Goal: Task Accomplishment & Management: Manage account settings

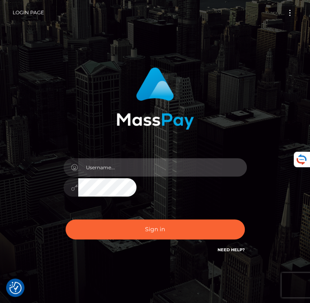
click at [165, 161] on input "text" at bounding box center [162, 167] width 169 height 18
click at [187, 192] on div at bounding box center [155, 183] width 196 height 62
type input "guill6564@hotmail.fr"
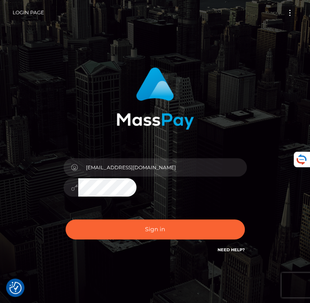
click at [165, 218] on div "Sign in Need Help?" at bounding box center [155, 232] width 196 height 36
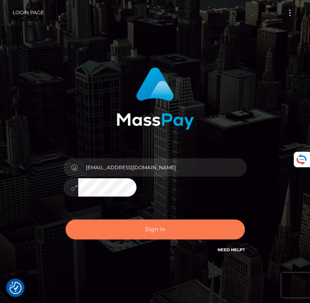
click at [164, 224] on button "Sign in" at bounding box center [155, 229] width 179 height 20
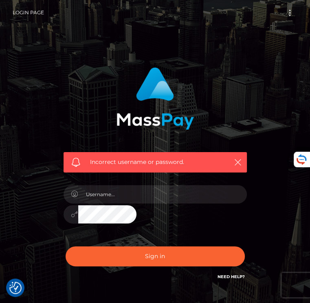
drag, startPoint x: 286, startPoint y: 6, endPoint x: 287, endPoint y: 11, distance: 4.8
click at [286, 8] on div "Login Page Login" at bounding box center [155, 12] width 297 height 17
click at [288, 14] on button "Toggle navigation" at bounding box center [289, 12] width 15 height 11
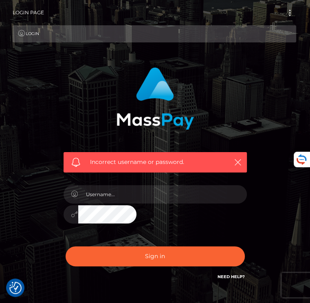
click at [41, 33] on link "Login" at bounding box center [155, 33] width 284 height 17
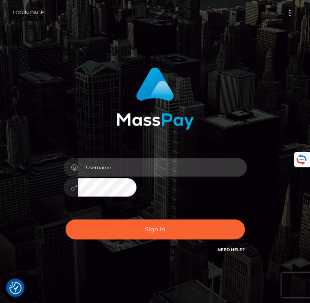
click at [147, 172] on input "text" at bounding box center [162, 167] width 169 height 18
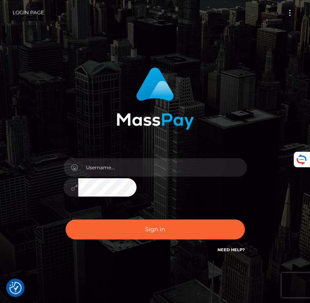
click at [20, 11] on link "Login Page" at bounding box center [28, 12] width 31 height 17
